Goal: Transaction & Acquisition: Download file/media

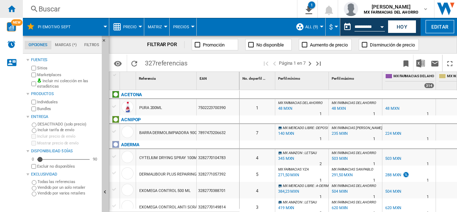
click at [17, 4] on div "Inicio" at bounding box center [11, 9] width 23 height 18
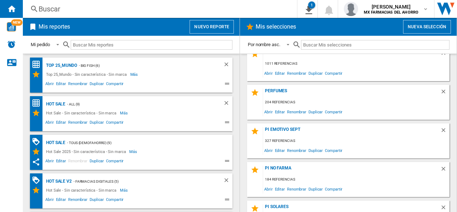
scroll to position [239, 0]
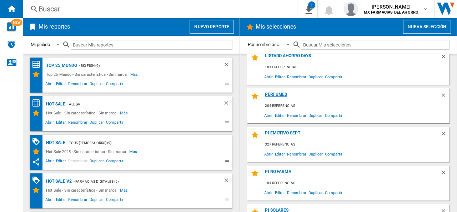
click at [278, 94] on div "Perfumes" at bounding box center [351, 97] width 177 height 10
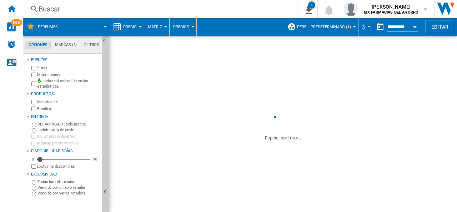
click at [347, 27] on span "Perfil predeterminado (1)" at bounding box center [324, 27] width 54 height 5
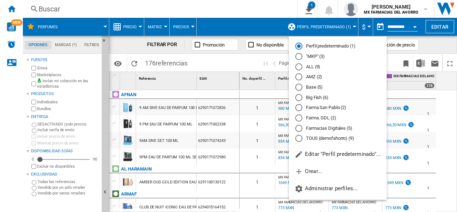
click at [311, 78] on md-radio-button "AMZ (2)" at bounding box center [338, 77] width 85 height 7
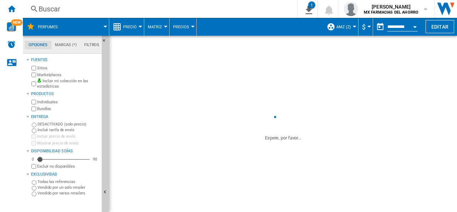
click at [345, 31] on button "AMZ (2)" at bounding box center [346, 27] width 18 height 18
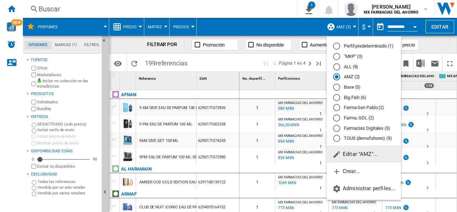
click at [357, 57] on md-radio-button ""MKP" (3)" at bounding box center [363, 56] width 61 height 7
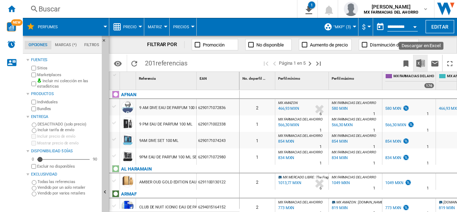
click at [418, 63] on img "Descargar en Excel" at bounding box center [421, 63] width 9 height 9
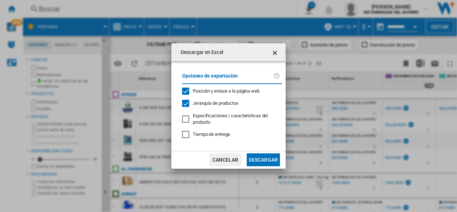
click at [269, 158] on button "Descargar" at bounding box center [263, 159] width 33 height 13
